Goal: Task Accomplishment & Management: Use online tool/utility

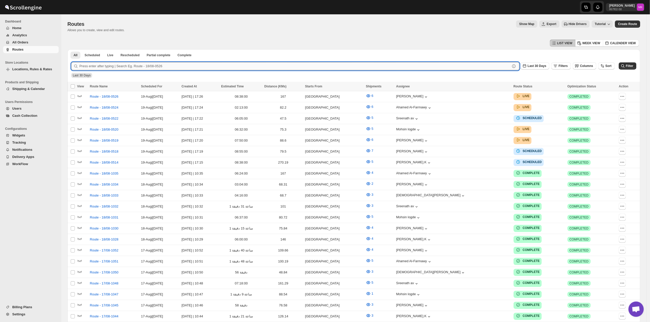
click at [126, 63] on input "text" at bounding box center [294, 66] width 431 height 8
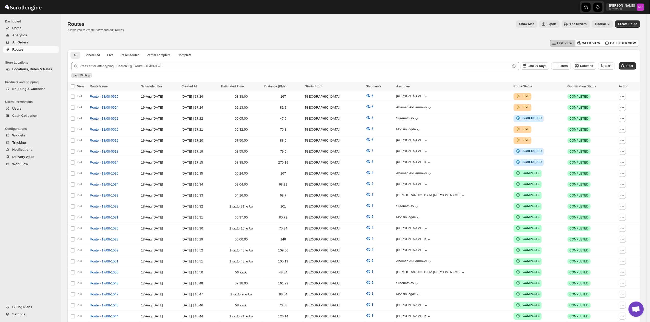
click at [13, 42] on span "All Orders" at bounding box center [20, 42] width 16 height 4
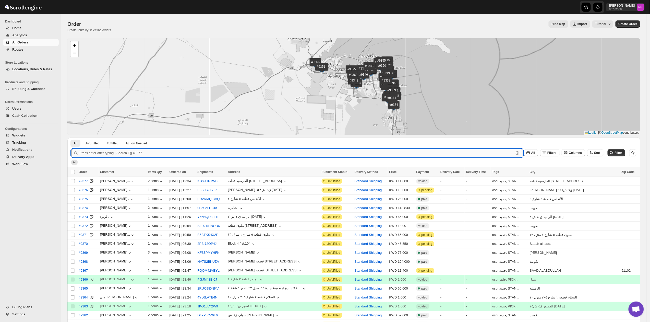
click at [112, 153] on input "text" at bounding box center [296, 153] width 435 height 8
type input "9324"
click at [71, 137] on button "Submit" at bounding box center [78, 139] width 15 height 5
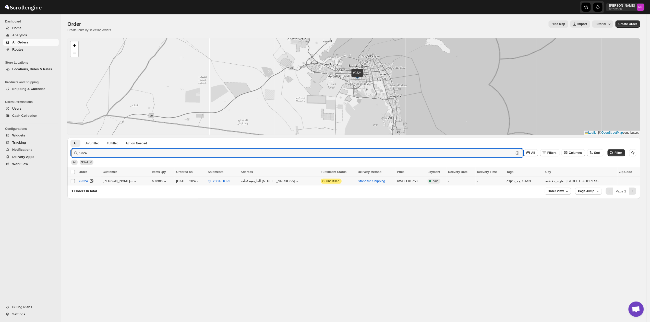
click at [74, 180] on input "Select order" at bounding box center [73, 181] width 4 height 4
checkbox input "true"
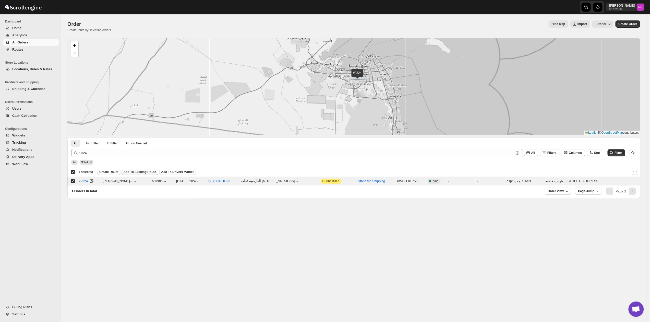
click at [136, 171] on span "Add To Existing Route" at bounding box center [140, 172] width 33 height 4
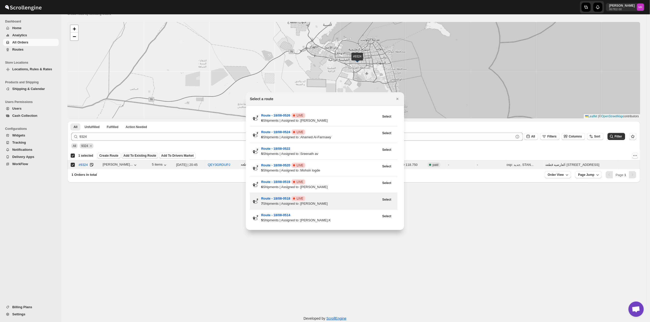
scroll to position [26, 0]
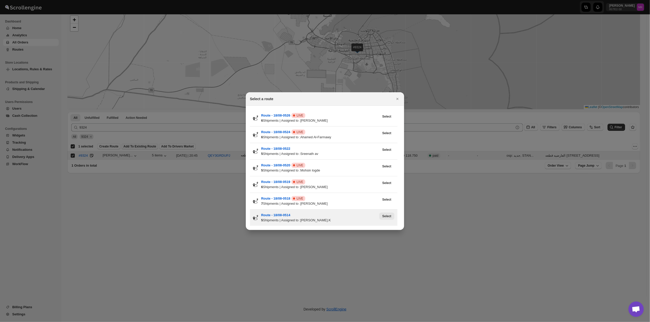
click at [387, 214] on span "Select" at bounding box center [386, 216] width 9 height 4
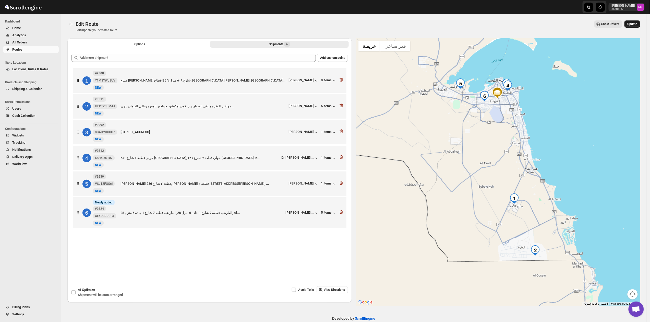
click at [634, 25] on span "Update" at bounding box center [633, 24] width 10 height 4
